Goal: Task Accomplishment & Management: Manage account settings

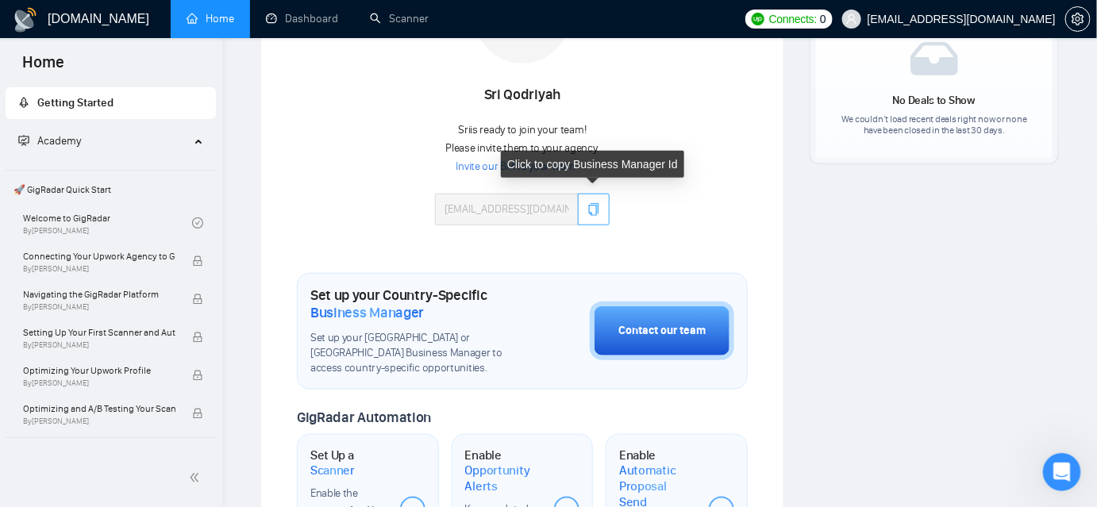
click at [595, 208] on icon "copy" at bounding box center [593, 209] width 13 height 13
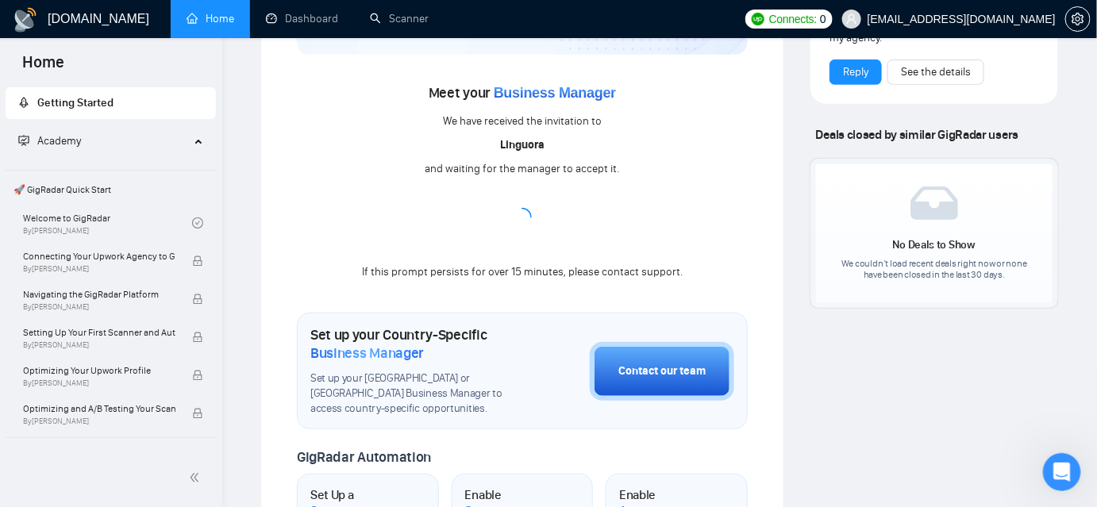
scroll to position [92, 0]
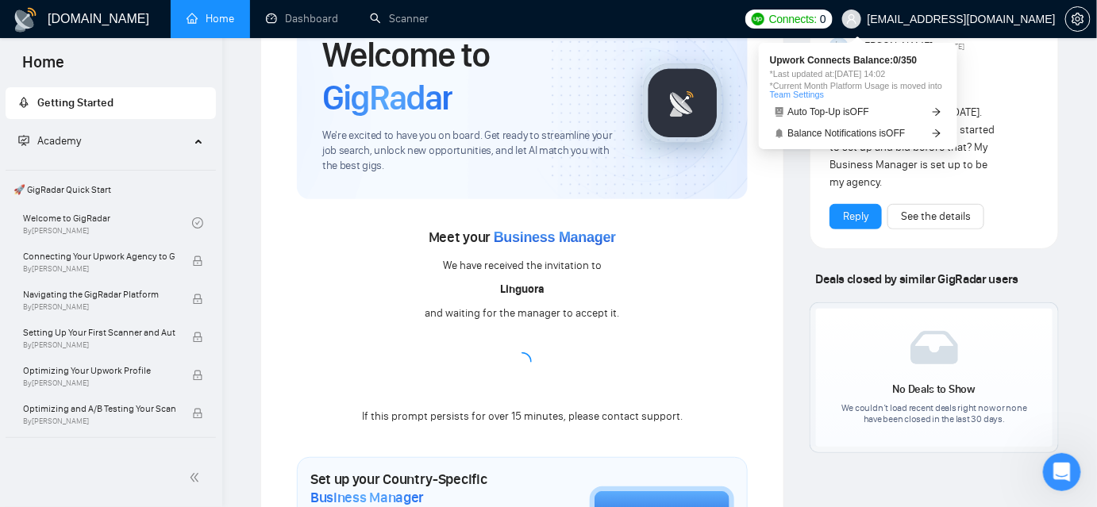
click at [817, 16] on span "Connects:" at bounding box center [793, 18] width 48 height 17
click at [834, 130] on span "Balance Notifications is OFF" at bounding box center [846, 134] width 117 height 10
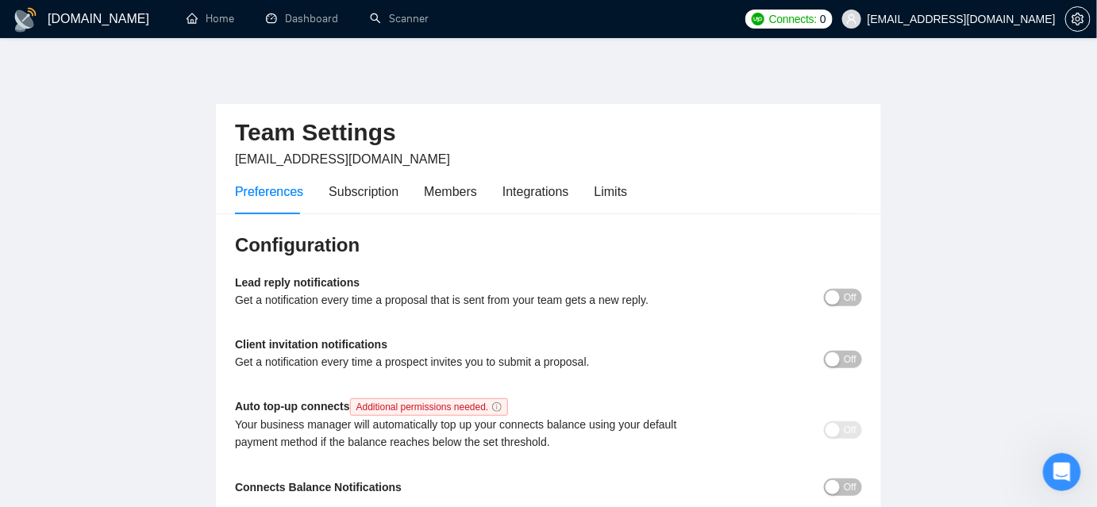
scroll to position [71, 0]
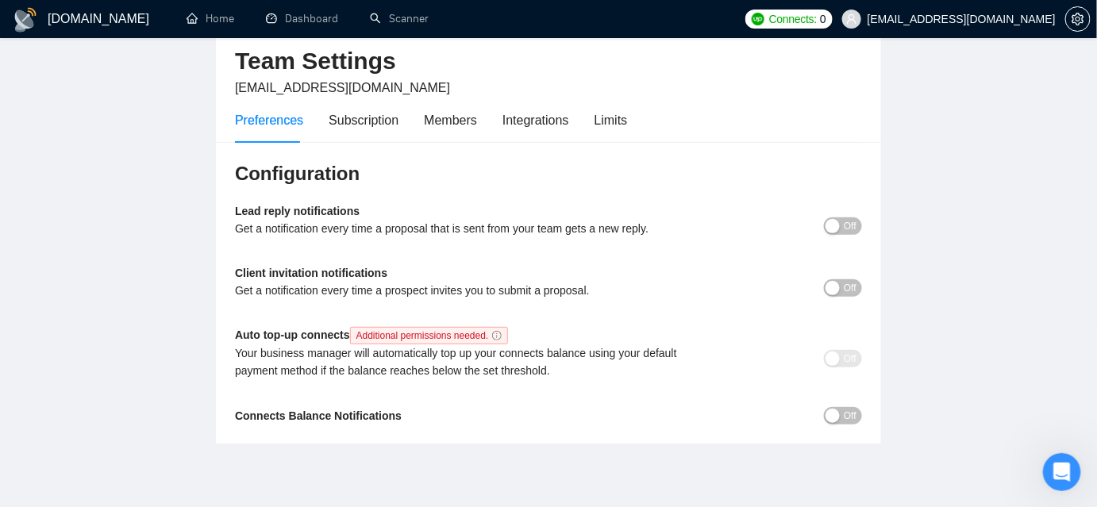
click at [437, 336] on span "Additional permissions needed." at bounding box center [429, 335] width 159 height 17
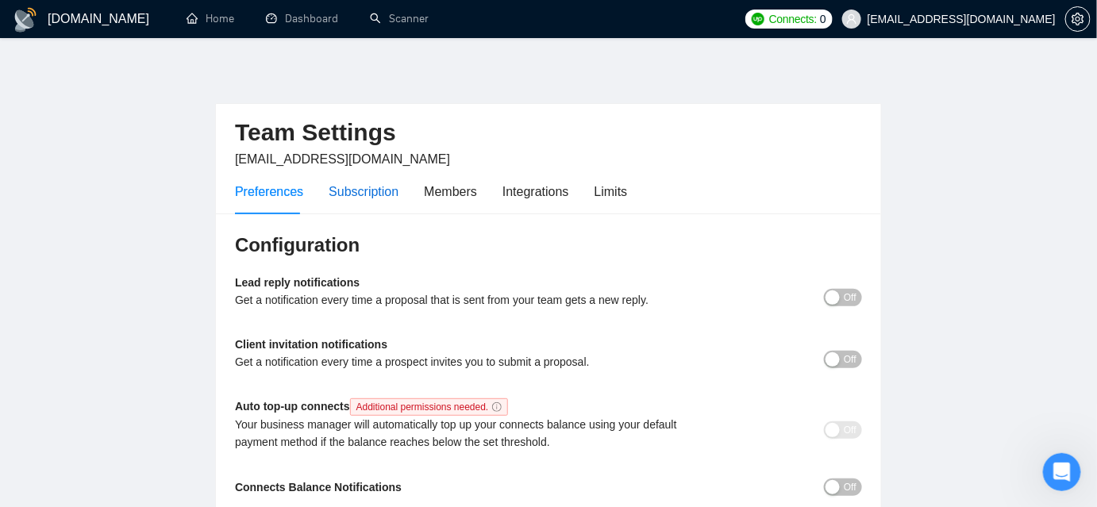
click at [370, 196] on div "Subscription" at bounding box center [364, 192] width 70 height 20
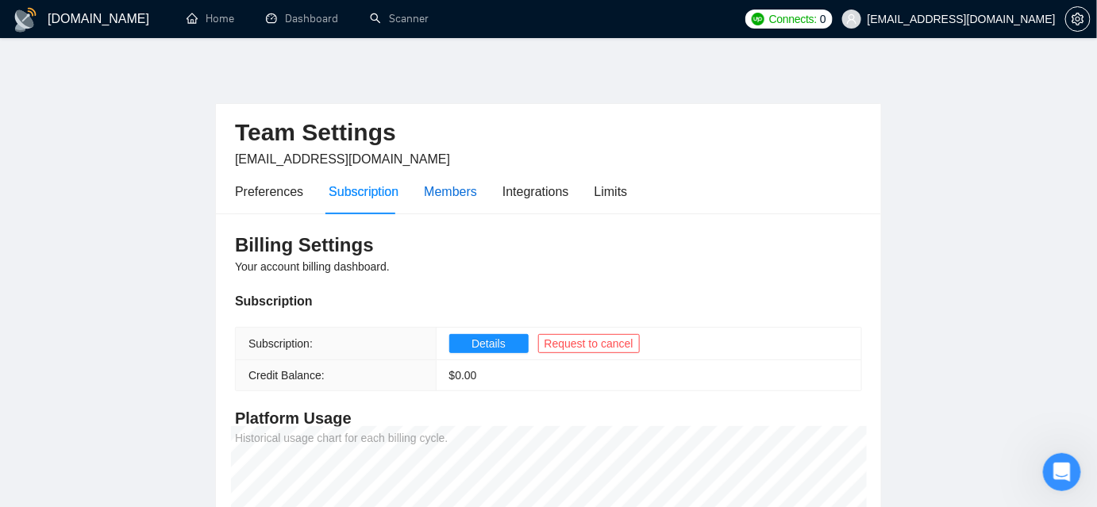
click at [453, 191] on div "Members" at bounding box center [450, 192] width 53 height 20
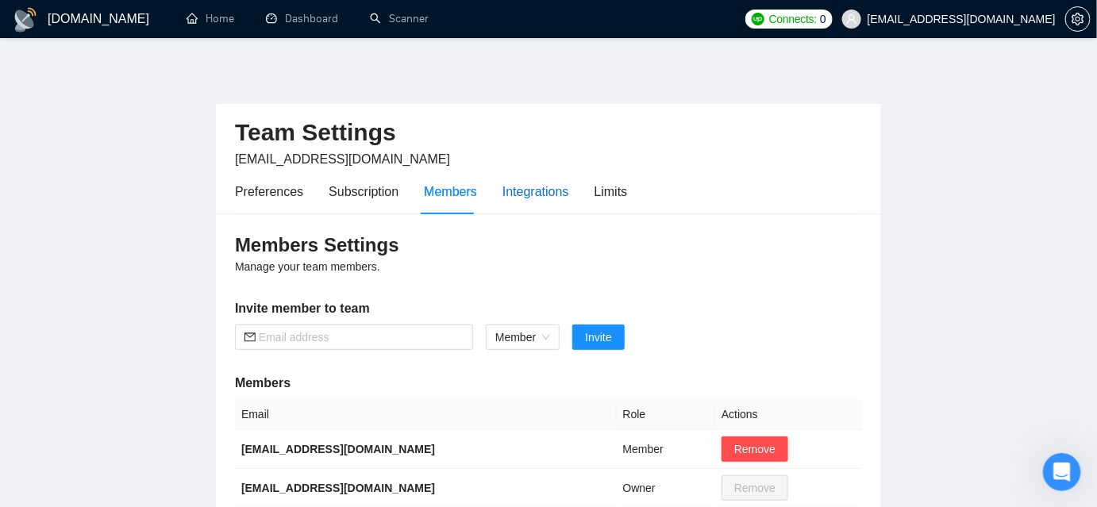
click at [526, 191] on div "Integrations" at bounding box center [536, 192] width 67 height 20
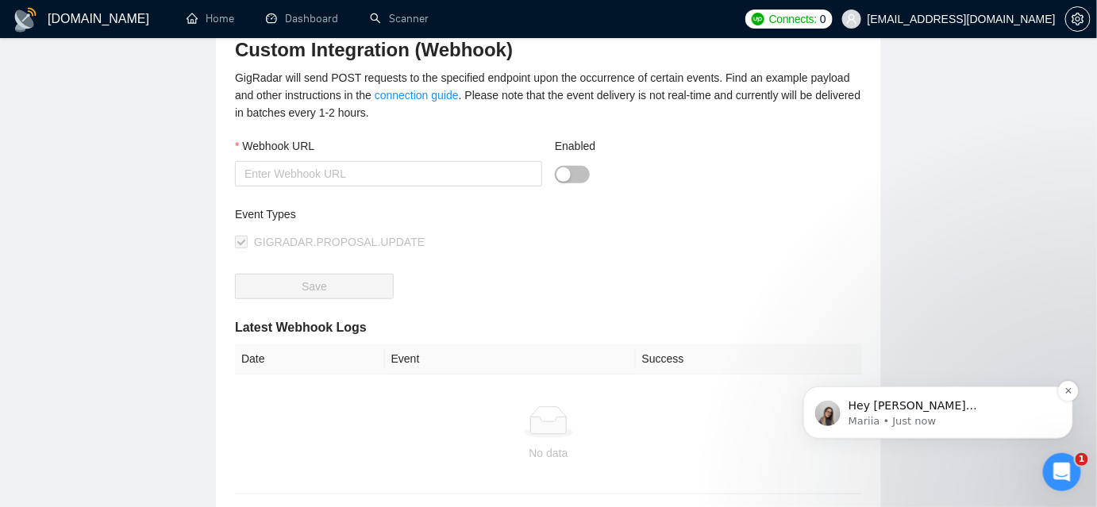
click at [912, 410] on p "Hey [PERSON_NAME][EMAIL_ADDRESS][DOMAIN_NAME], Do you want to learn how to inte…" at bounding box center [950, 406] width 205 height 16
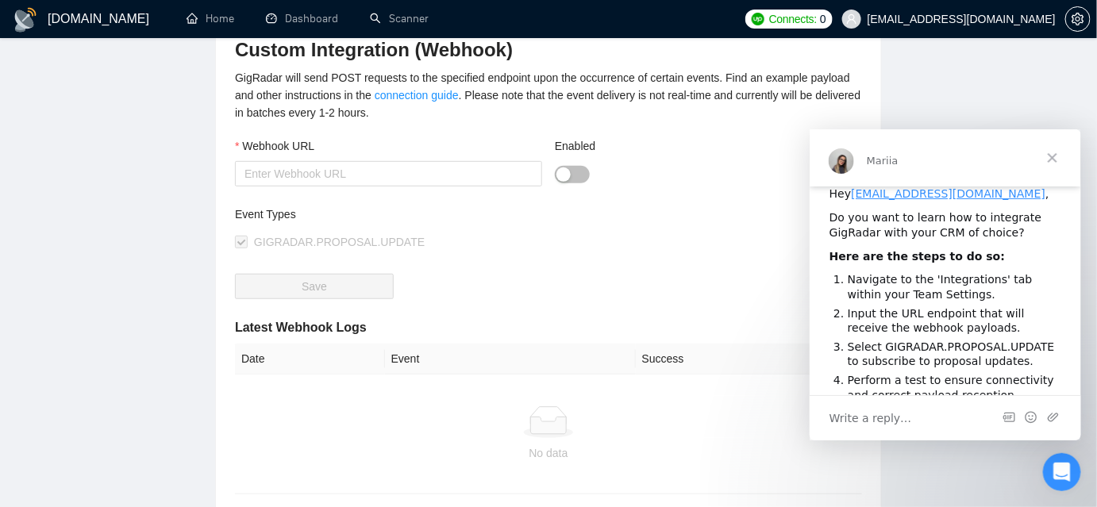
scroll to position [247, 0]
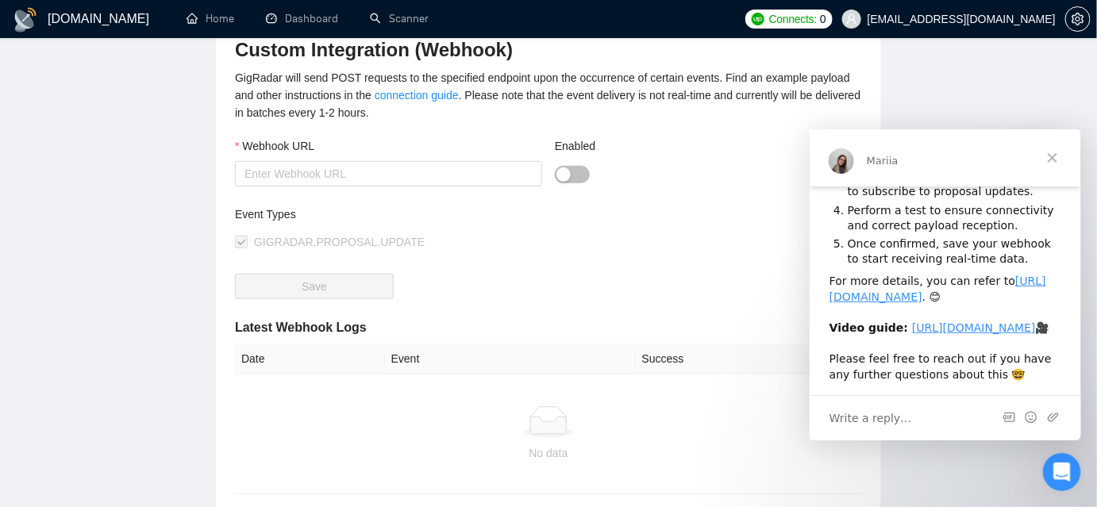
click at [1053, 155] on span "Close" at bounding box center [1051, 157] width 57 height 57
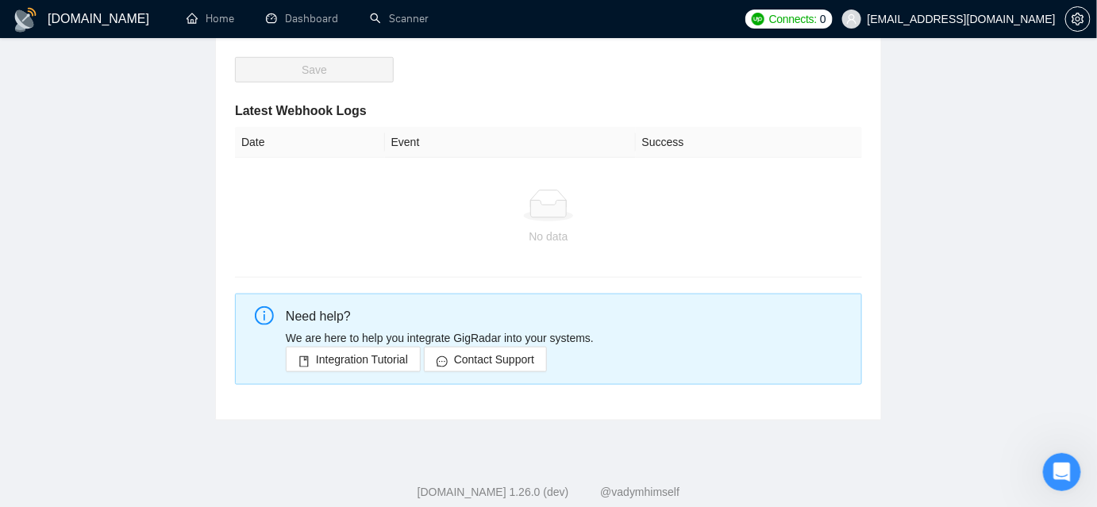
scroll to position [0, 0]
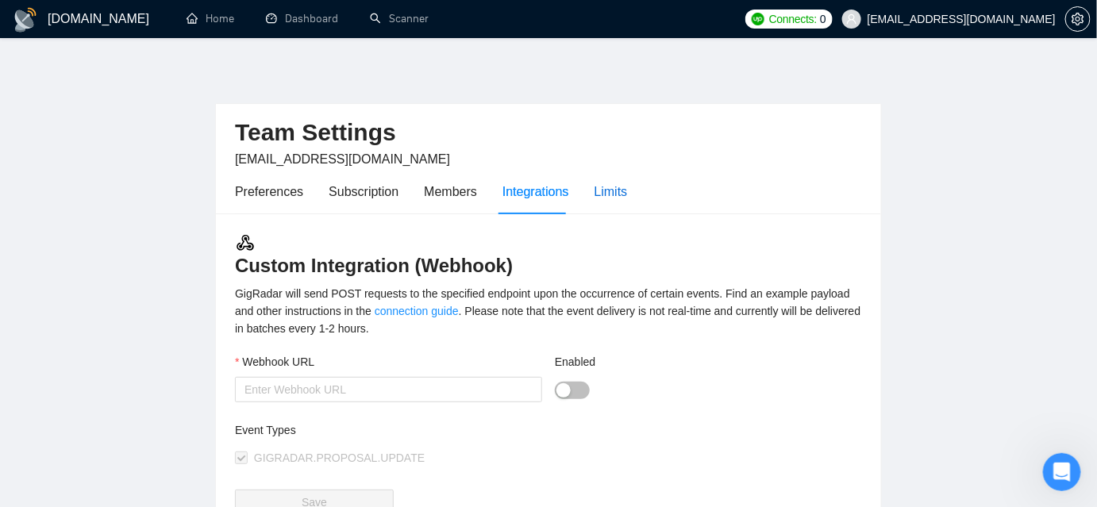
click at [604, 187] on div "Limits" at bounding box center [611, 192] width 33 height 20
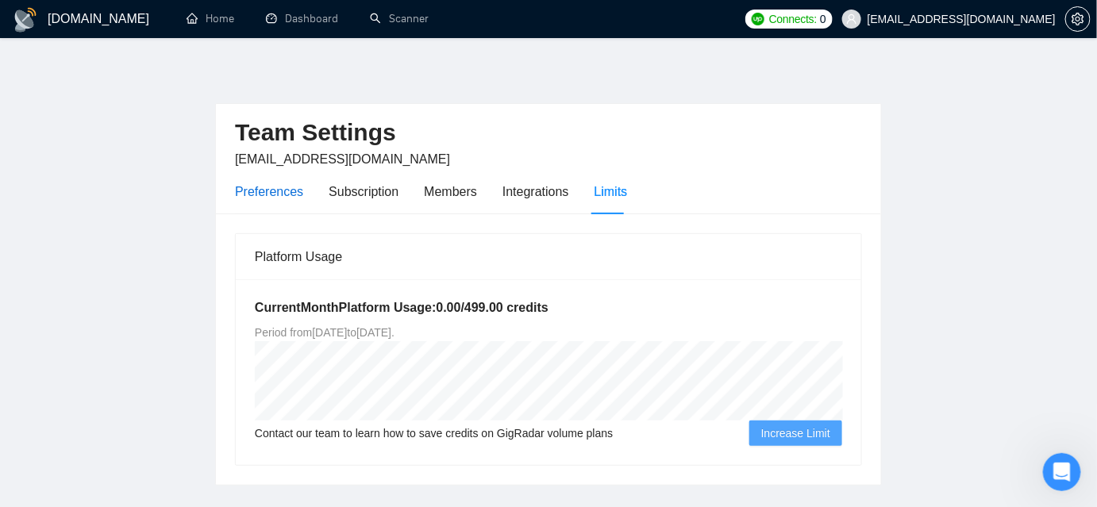
click at [254, 193] on div "Preferences" at bounding box center [269, 192] width 68 height 20
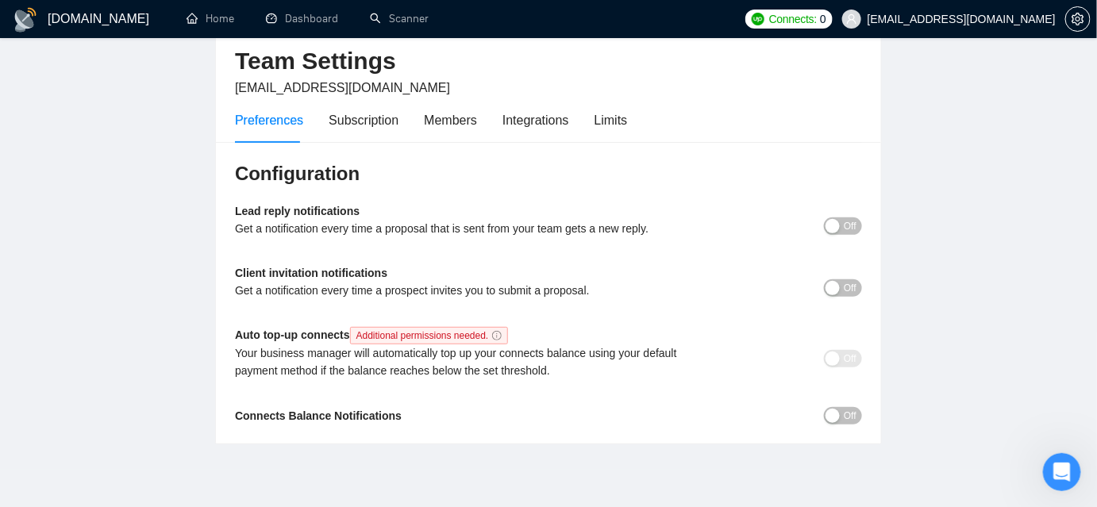
scroll to position [131, 0]
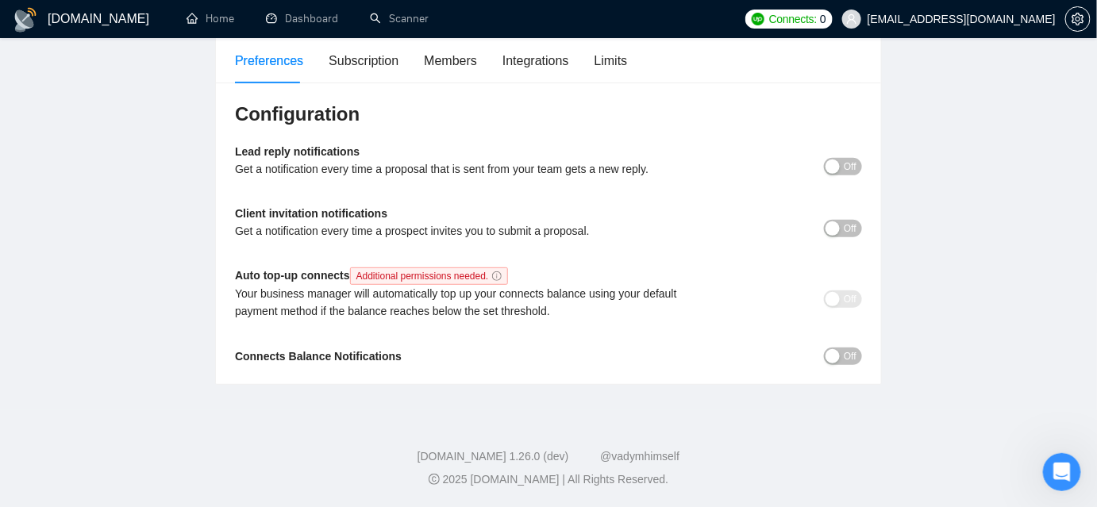
click at [853, 164] on span "Off" at bounding box center [850, 166] width 13 height 17
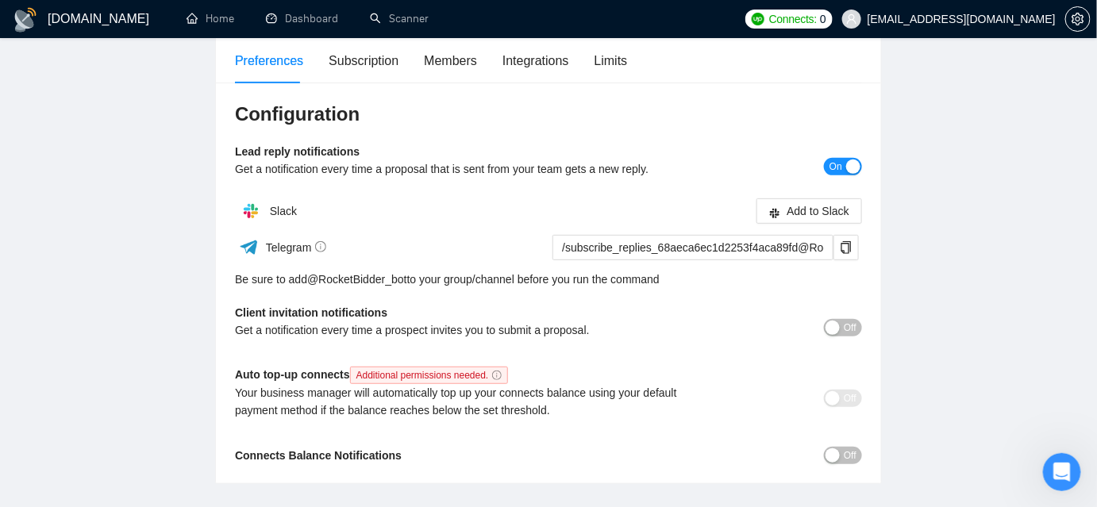
click at [835, 164] on span "On" at bounding box center [836, 166] width 13 height 17
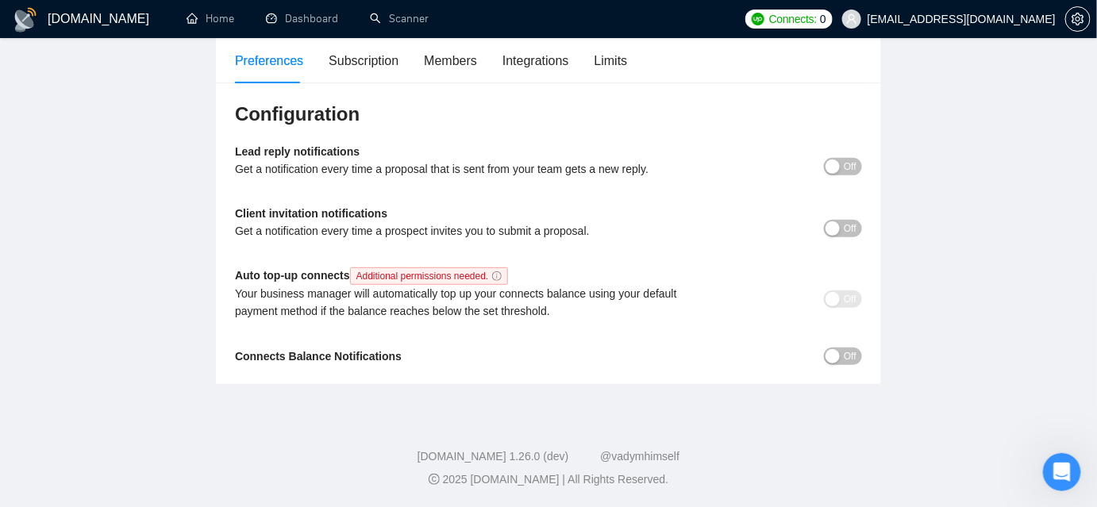
click at [851, 223] on span "Off" at bounding box center [850, 228] width 13 height 17
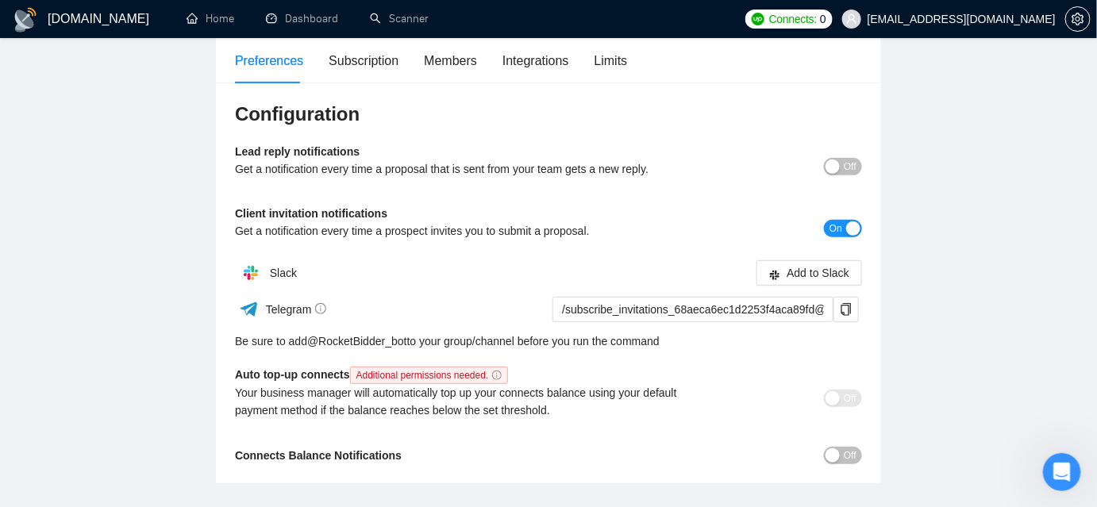
click at [840, 224] on span "On" at bounding box center [836, 228] width 13 height 17
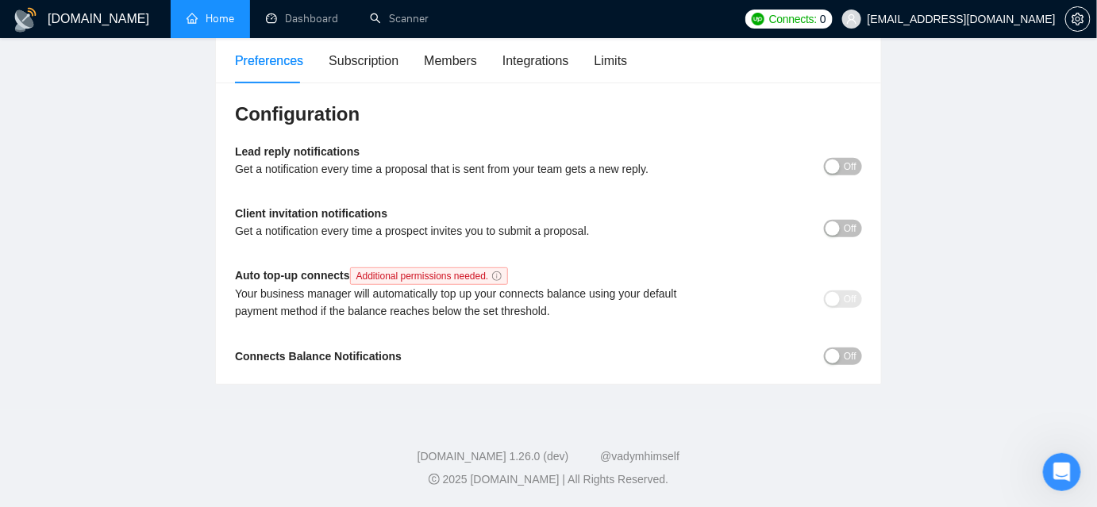
click at [220, 21] on link "Home" at bounding box center [211, 18] width 48 height 13
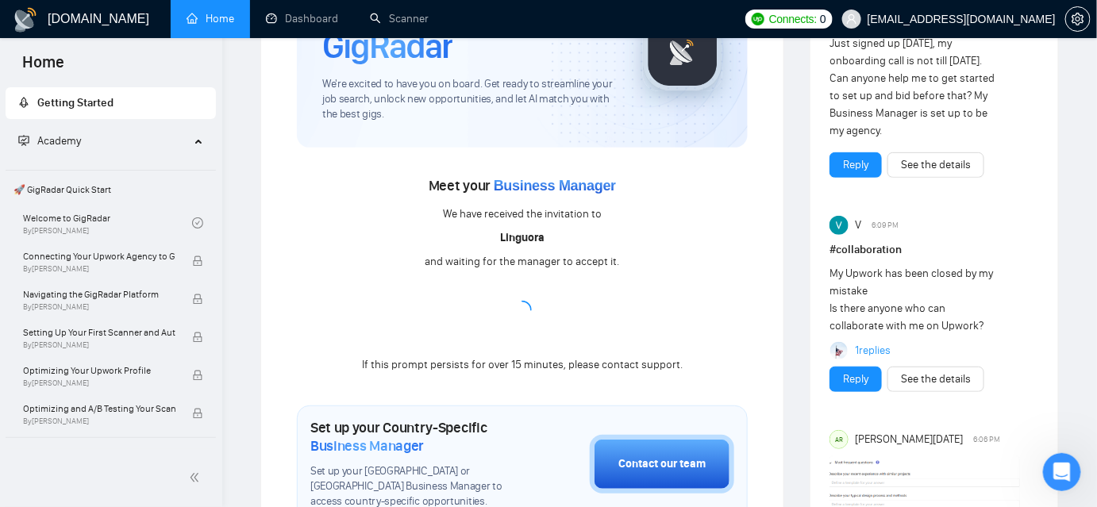
scroll to position [288, 0]
